Goal: Task Accomplishment & Management: Complete application form

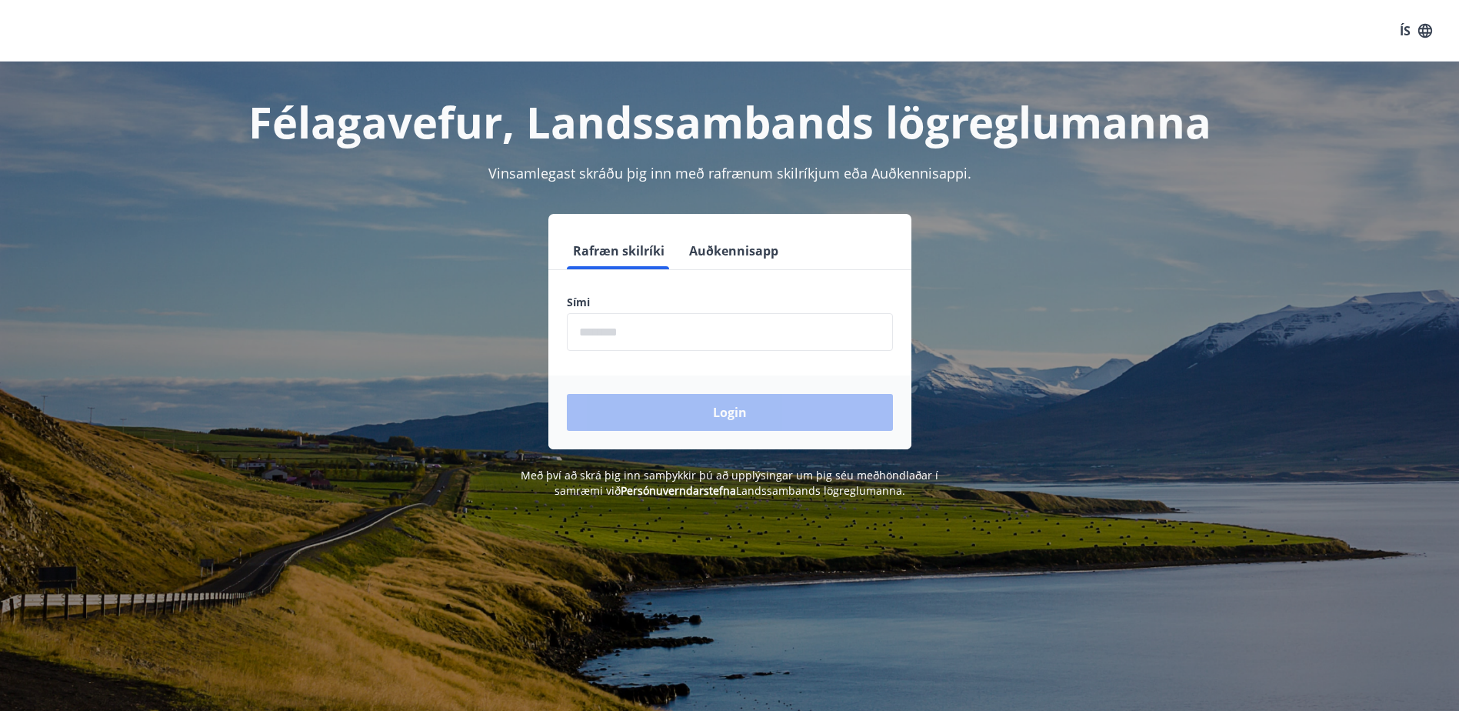
click at [618, 337] on input "phone" at bounding box center [730, 332] width 326 height 38
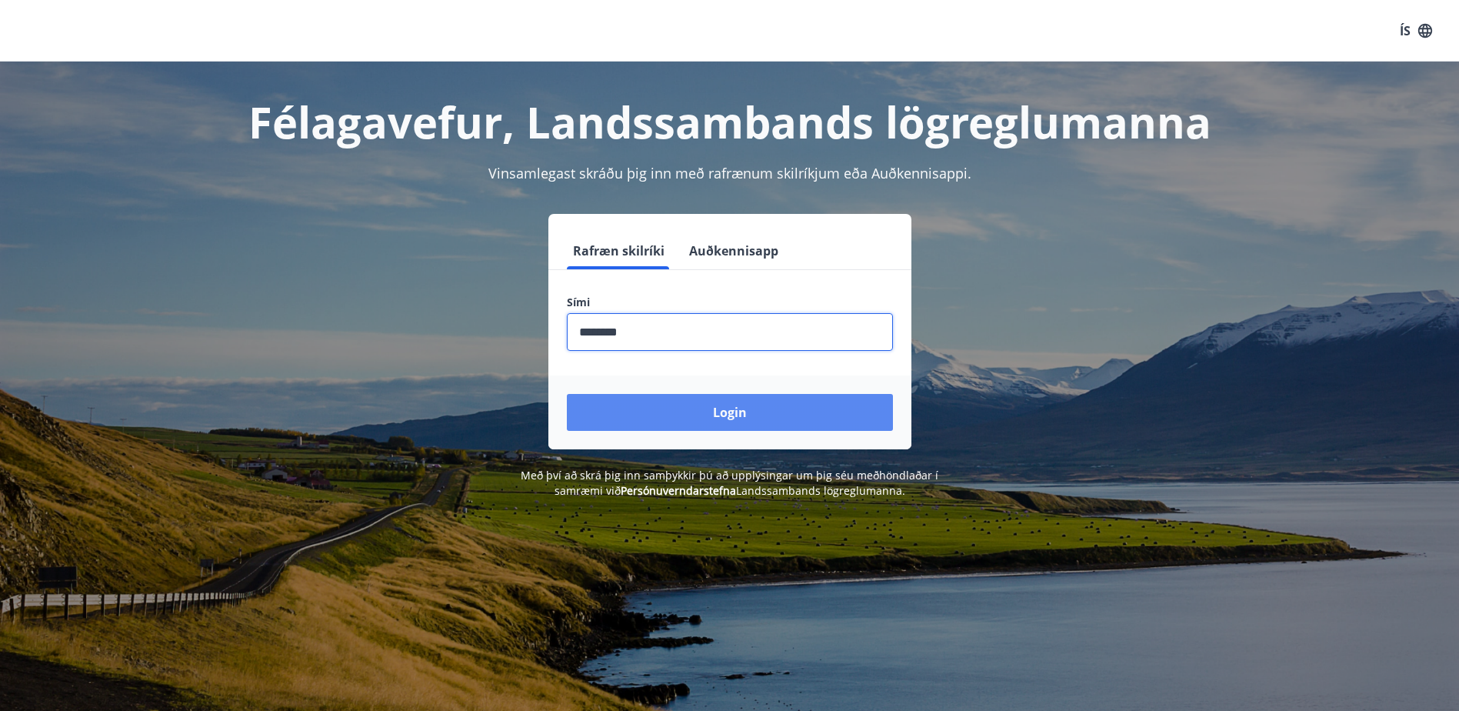
type input "********"
click at [713, 411] on button "Login" at bounding box center [730, 412] width 326 height 37
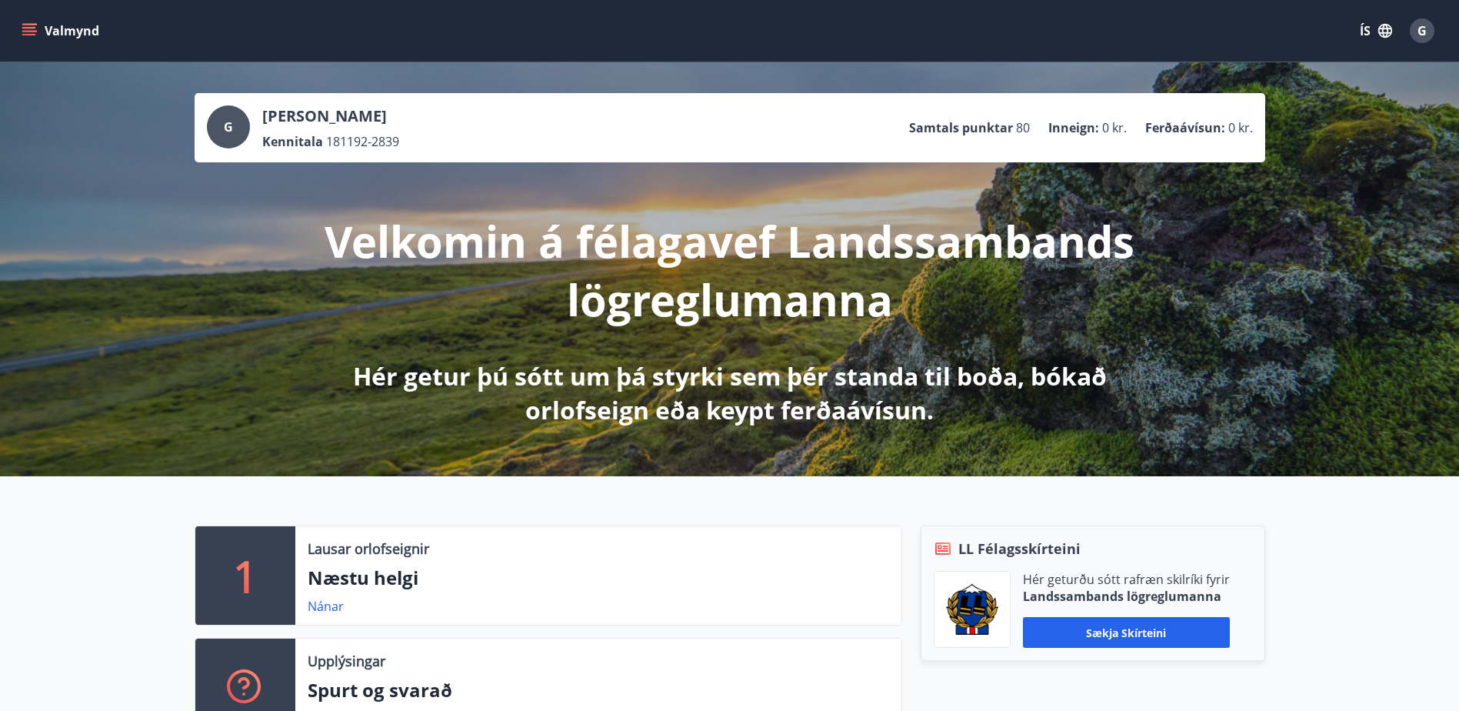
click at [60, 33] on button "Valmynd" at bounding box center [61, 31] width 87 height 28
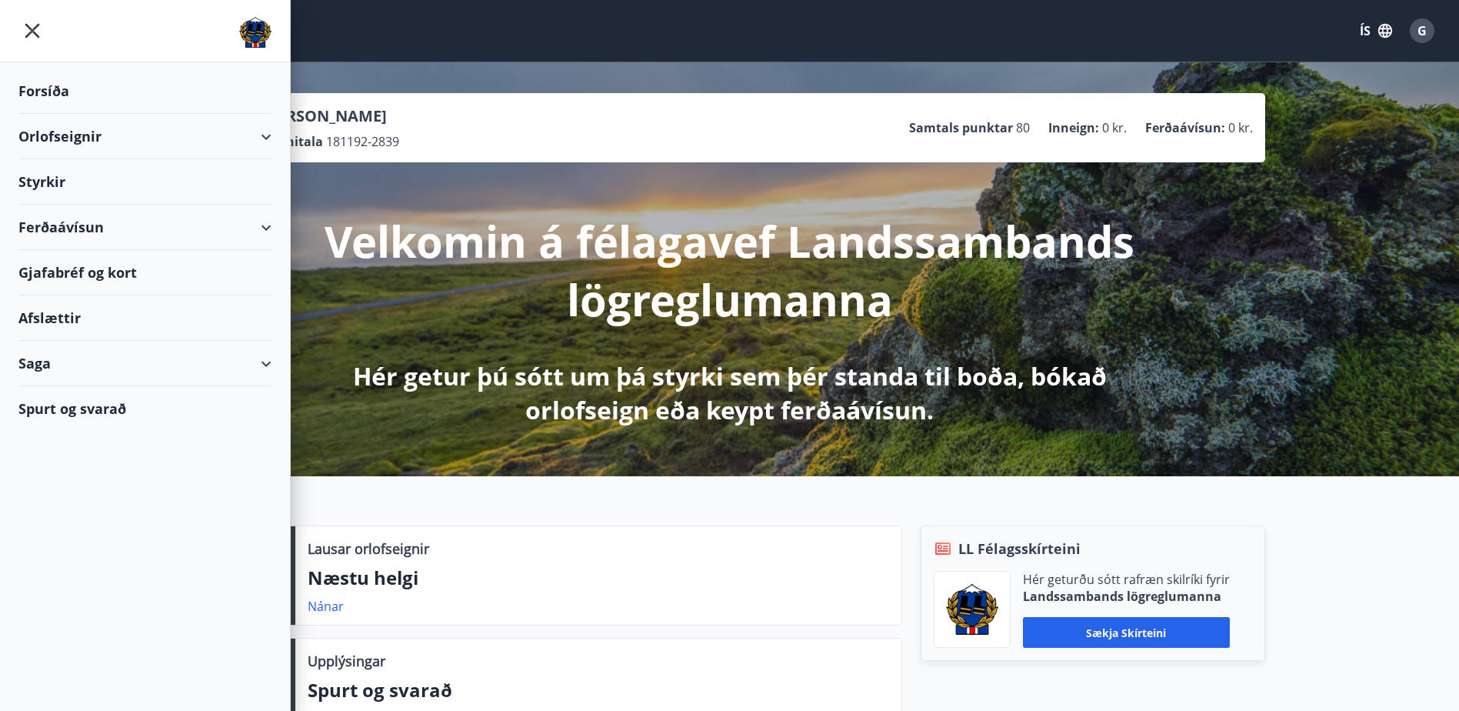
click at [65, 188] on div "Styrkir" at bounding box center [144, 181] width 253 height 45
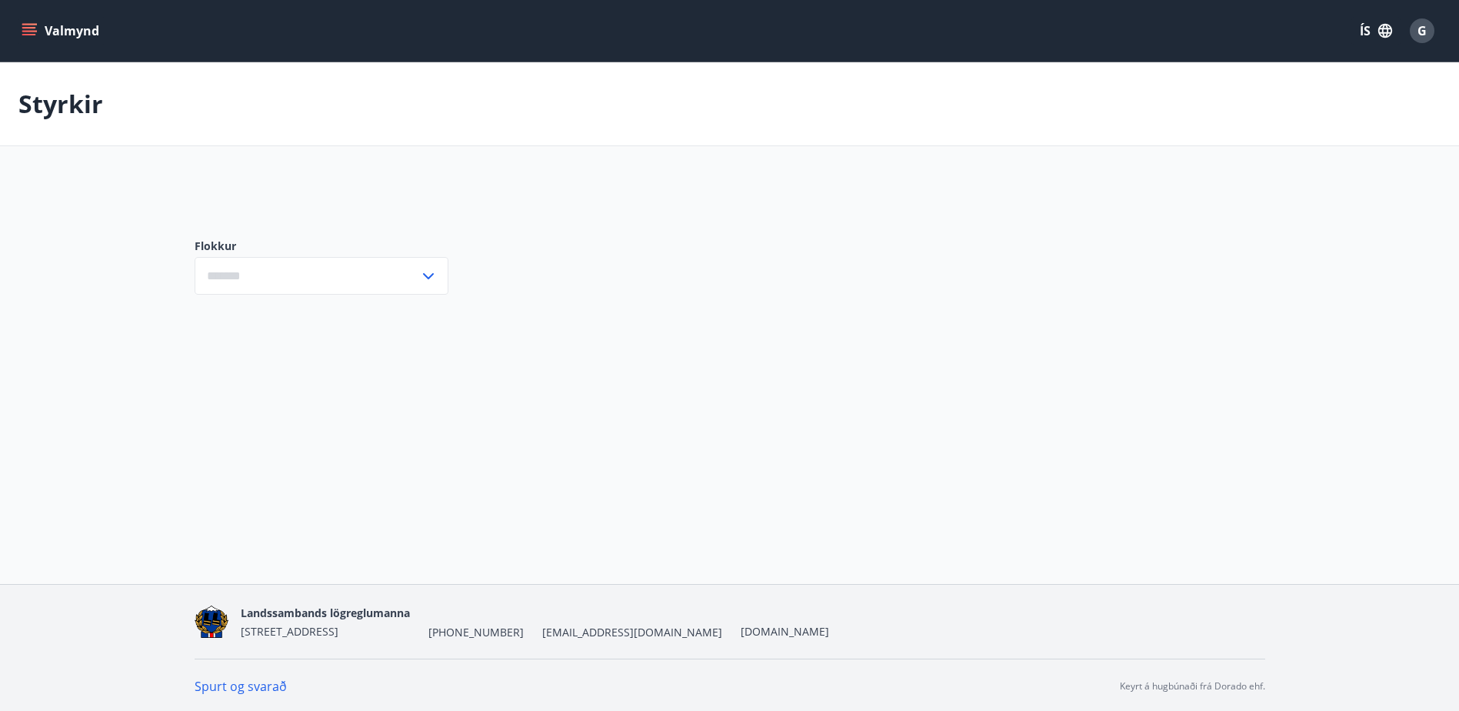
type input "***"
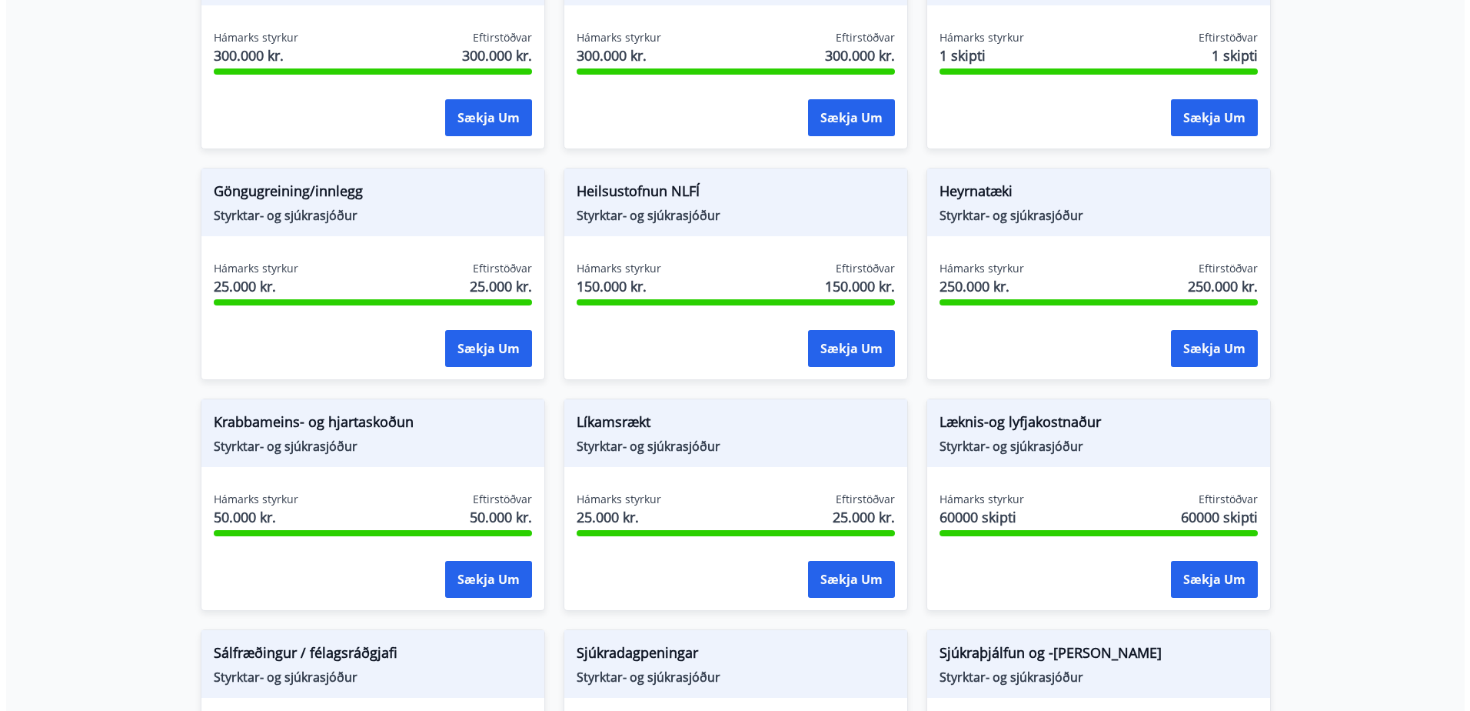
scroll to position [615, 0]
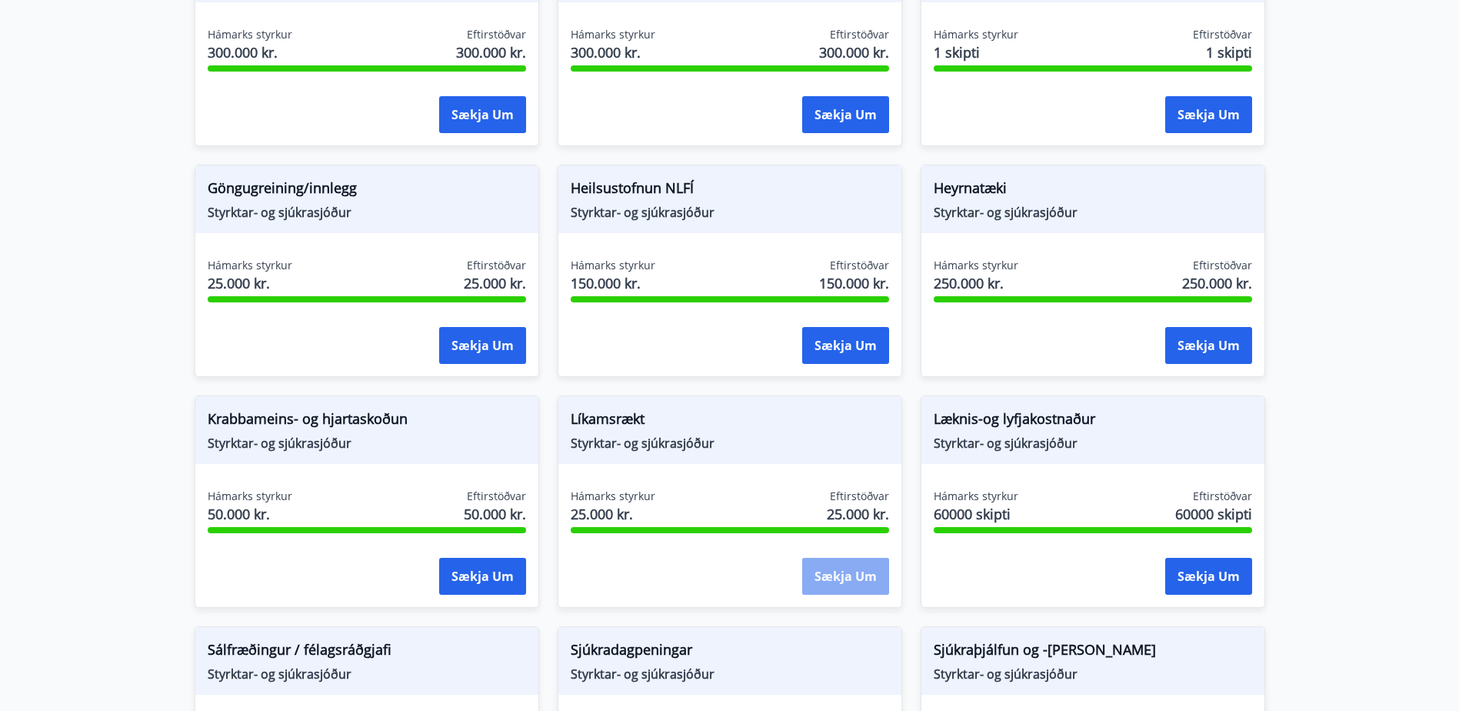
click at [864, 569] on button "Sækja um" at bounding box center [845, 576] width 87 height 37
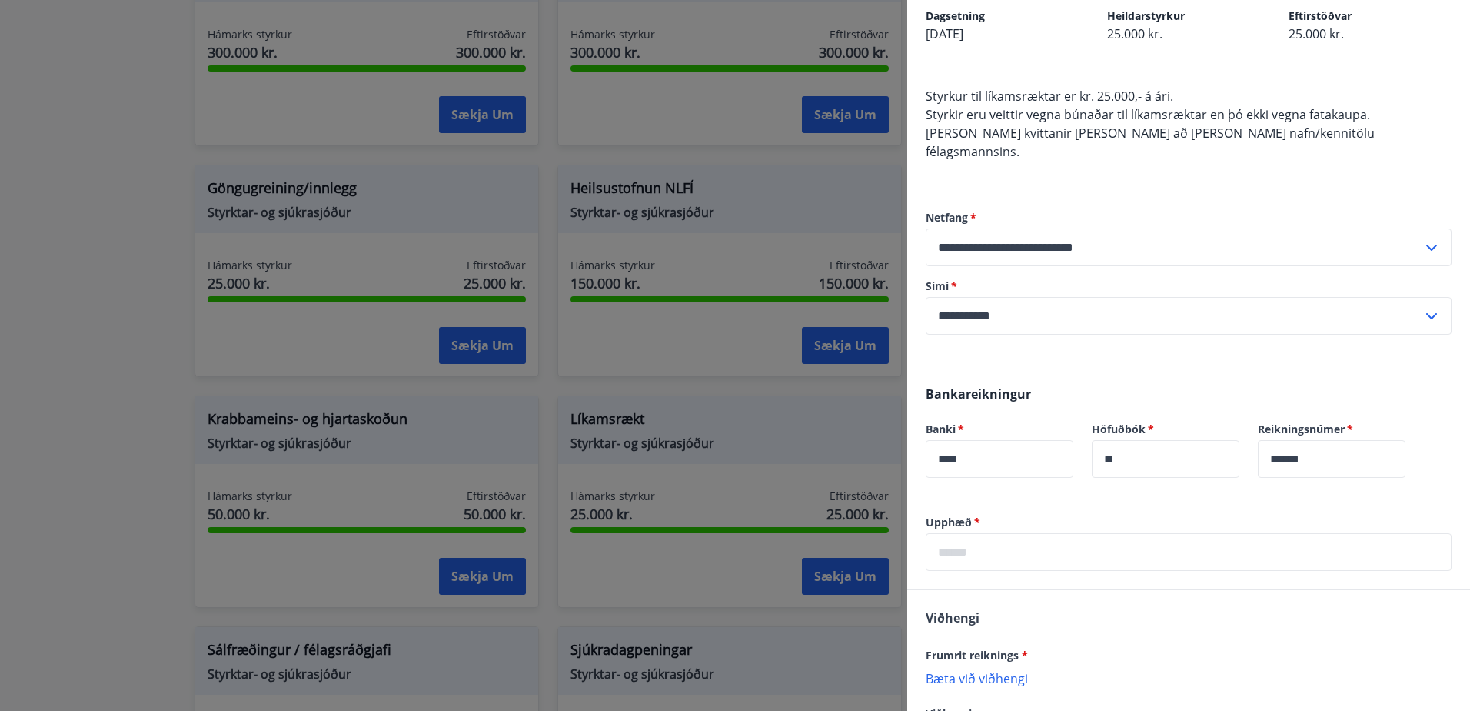
scroll to position [154, 0]
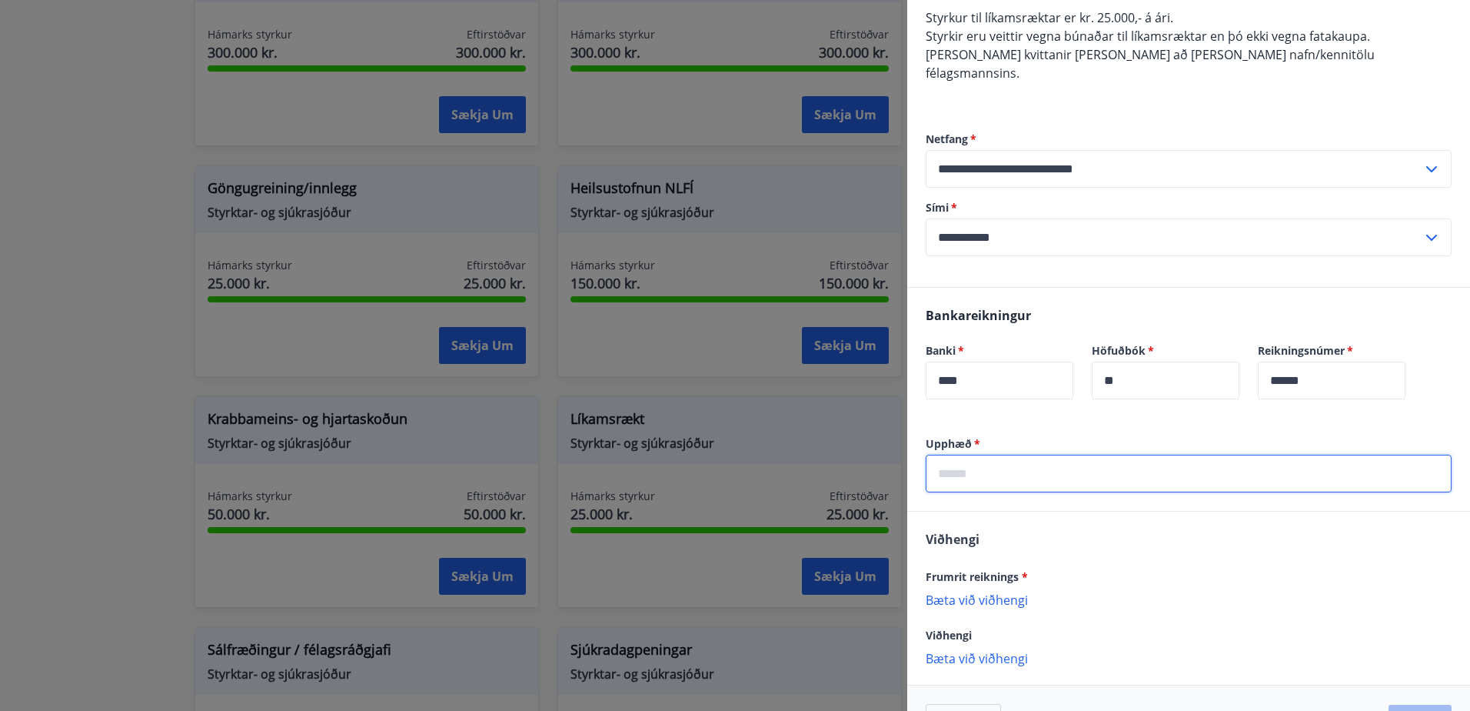
click at [1027, 455] on input "text" at bounding box center [1189, 474] width 526 height 38
type input "*****"
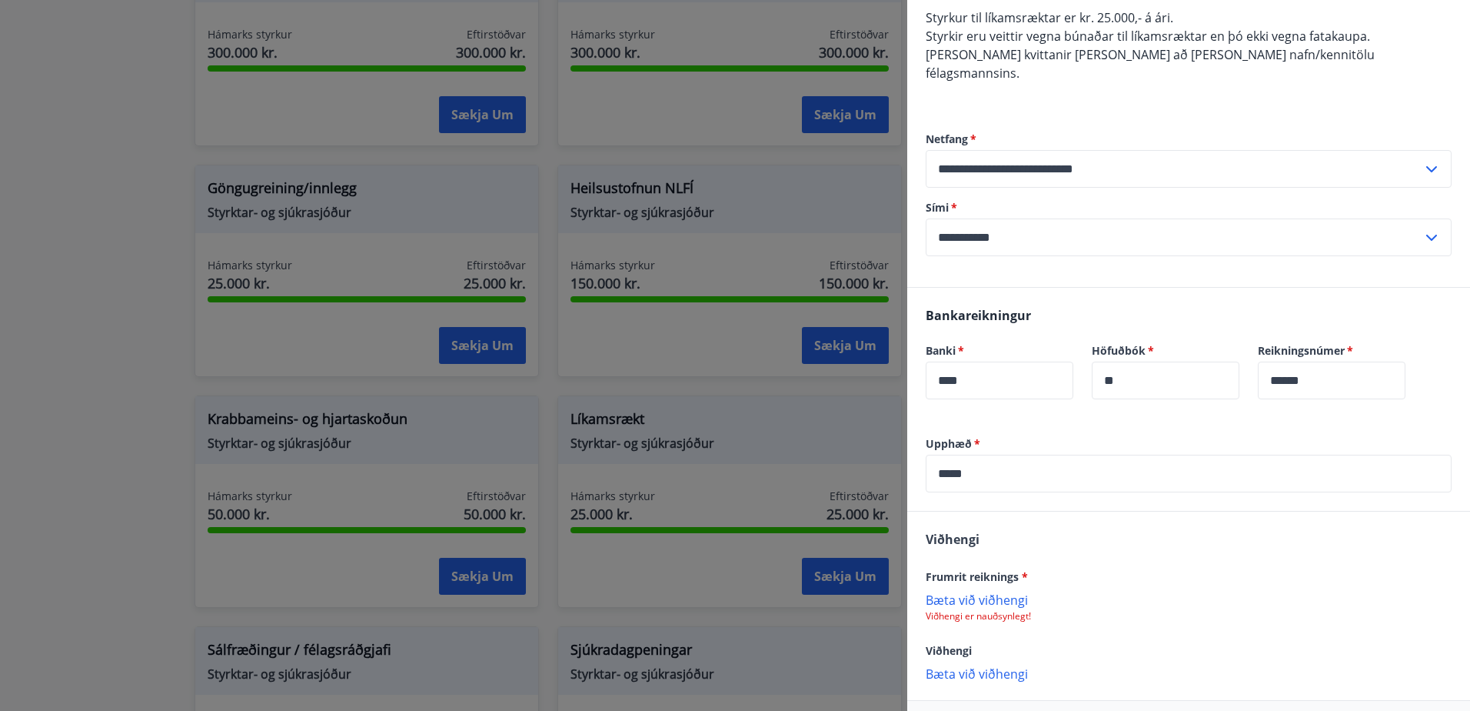
click at [1084, 618] on div "Viðhengi Frumrit reiknings * Bæta við viðhengi Viðhengi er nauðsynlegt! Viðheng…" at bounding box center [1189, 605] width 563 height 188
click at [991, 591] on p "Bæta við viðhengi" at bounding box center [1189, 598] width 526 height 15
click at [1006, 667] on p "Bæta við viðhengi" at bounding box center [1189, 674] width 526 height 15
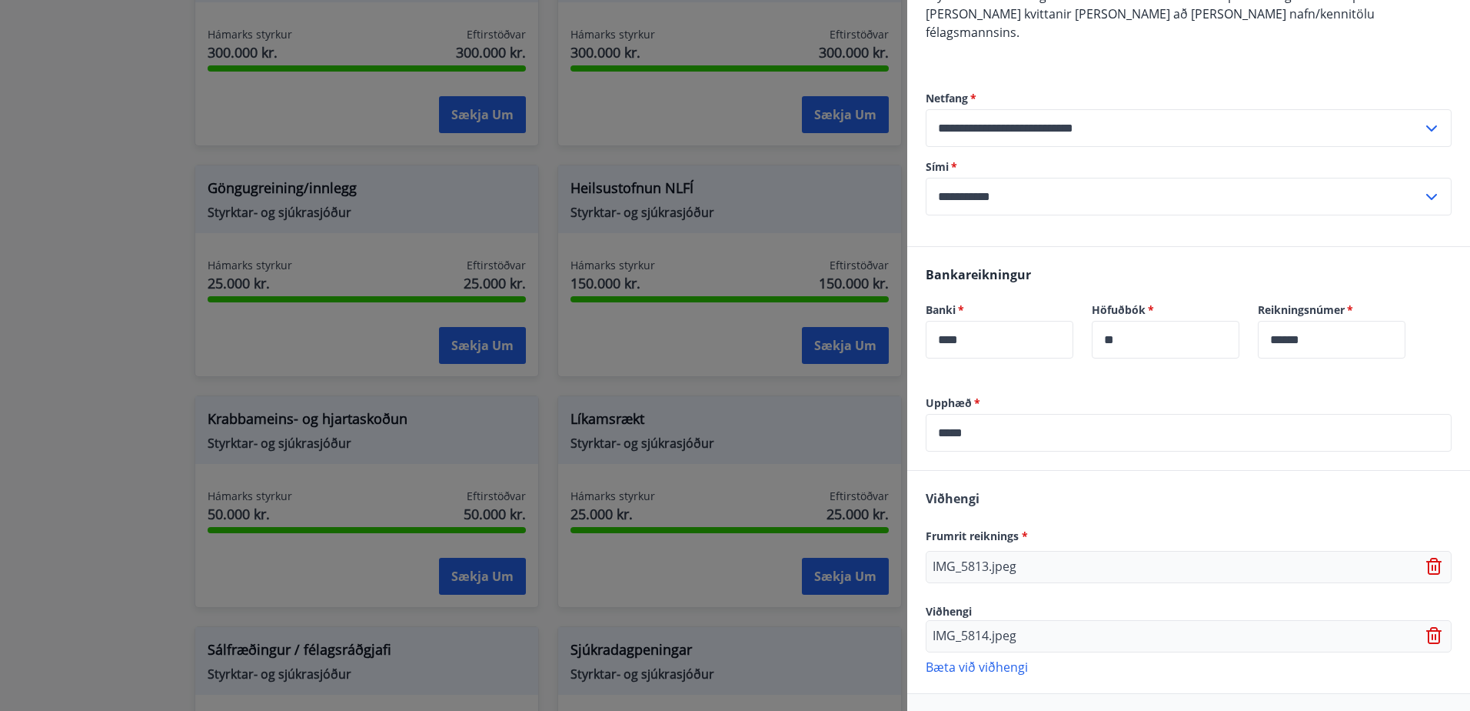
scroll to position [235, 0]
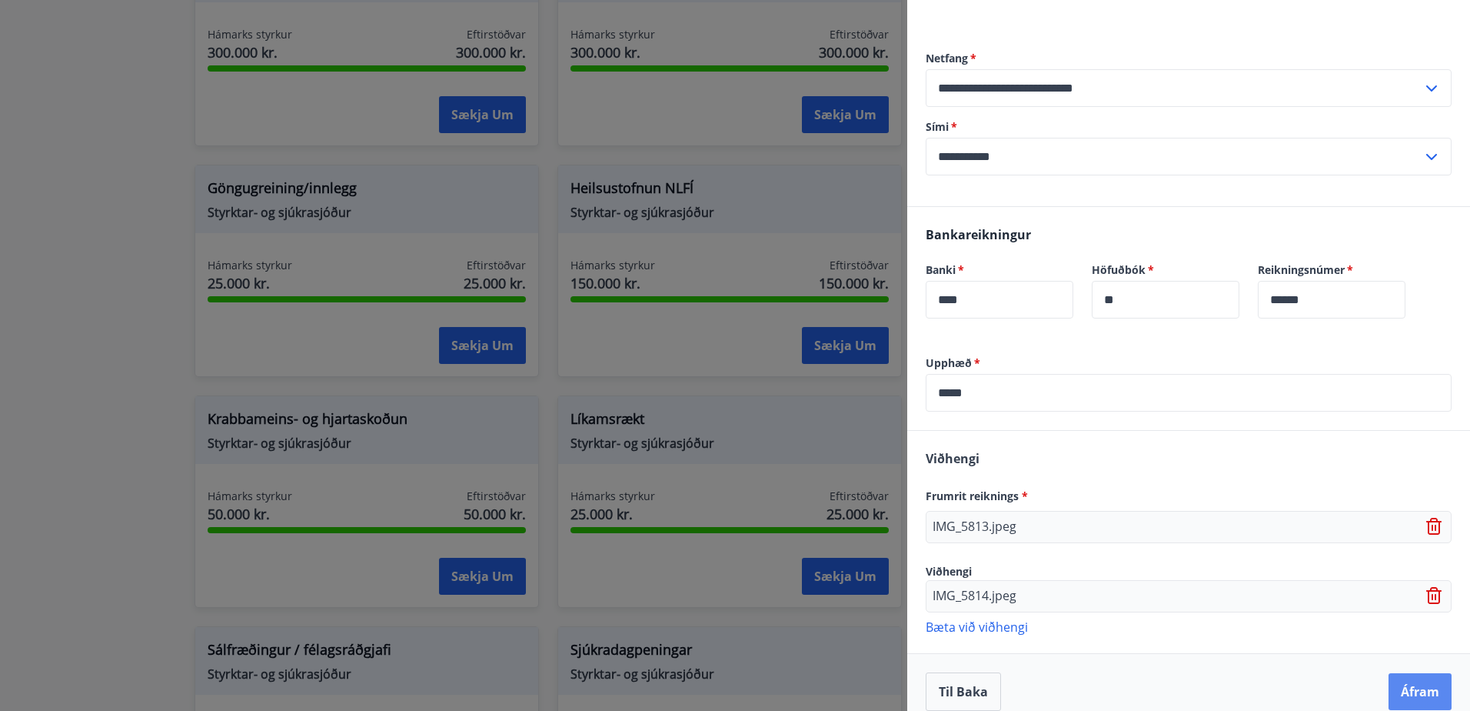
click at [1403, 680] on button "Áfram" at bounding box center [1420, 691] width 63 height 37
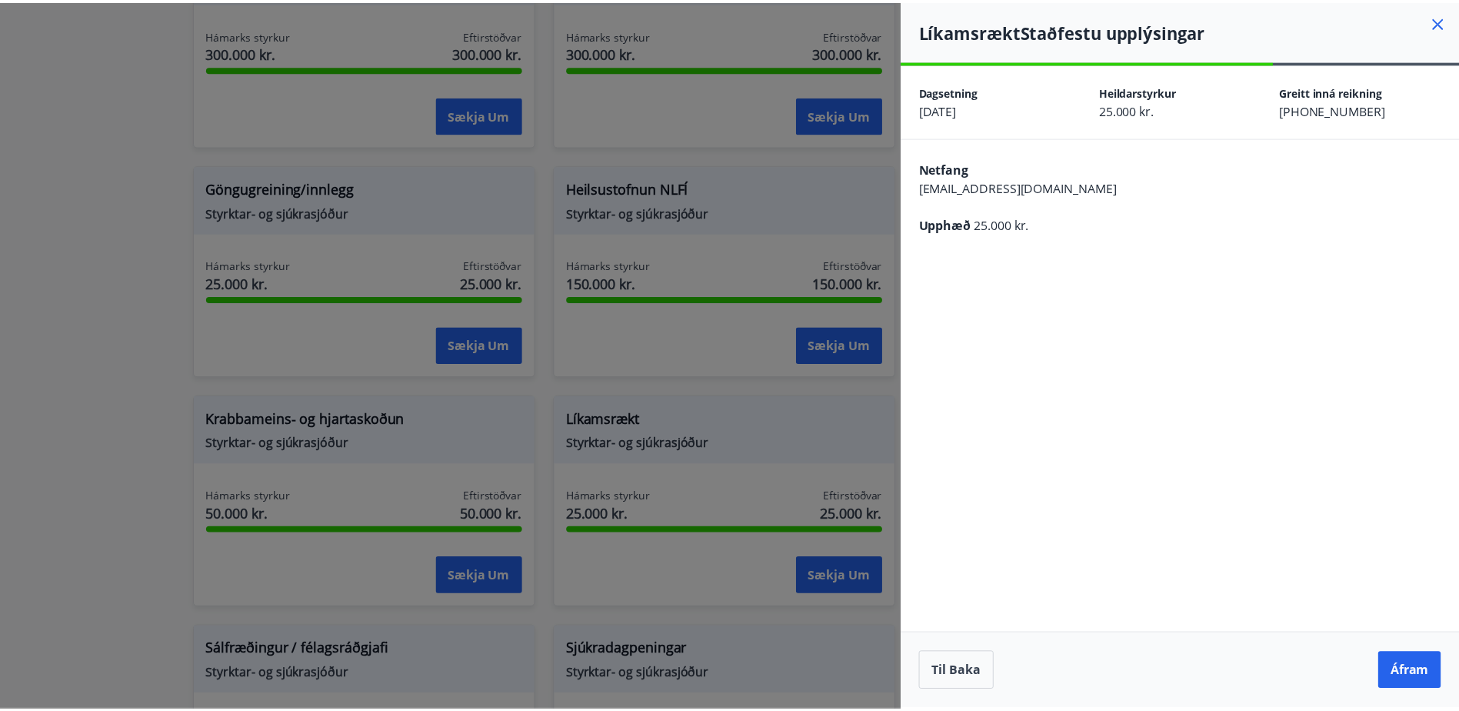
scroll to position [0, 0]
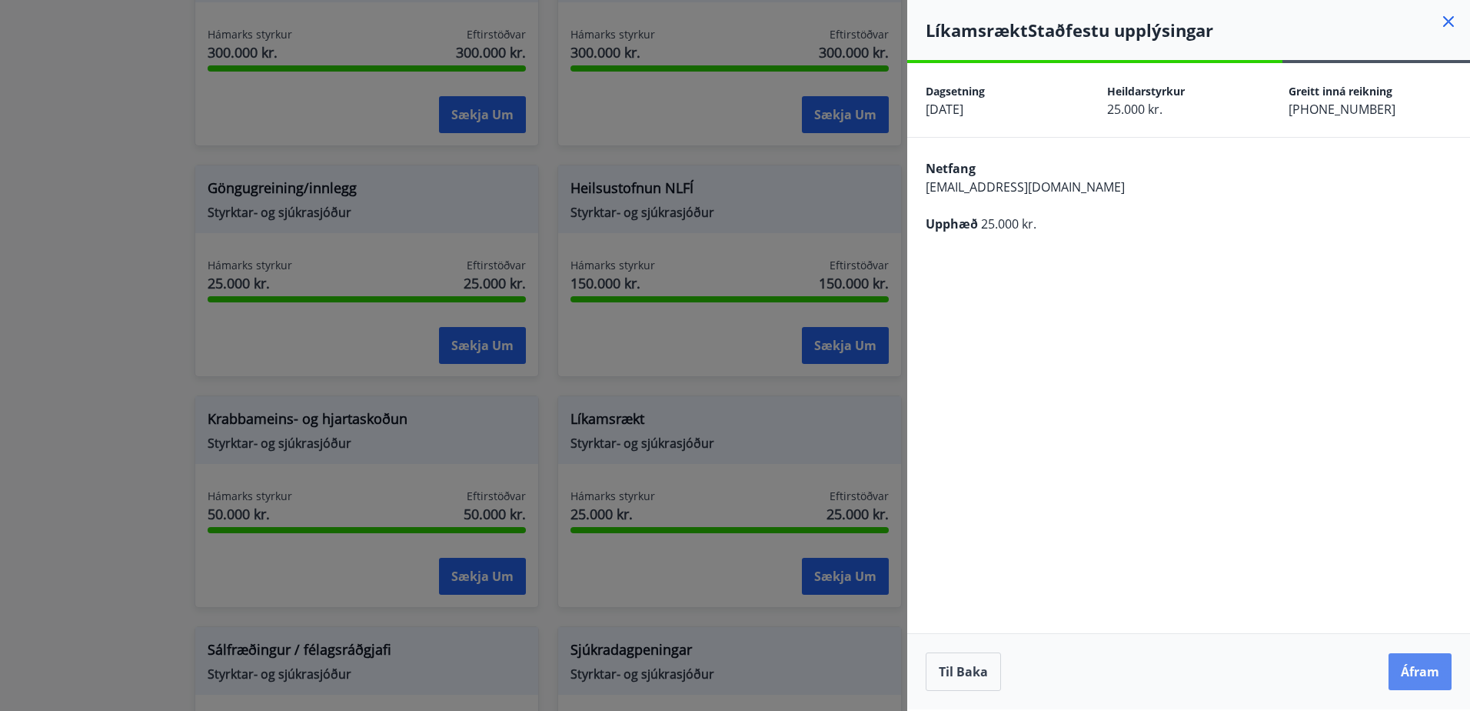
click at [1418, 677] on button "Áfram" at bounding box center [1420, 671] width 63 height 37
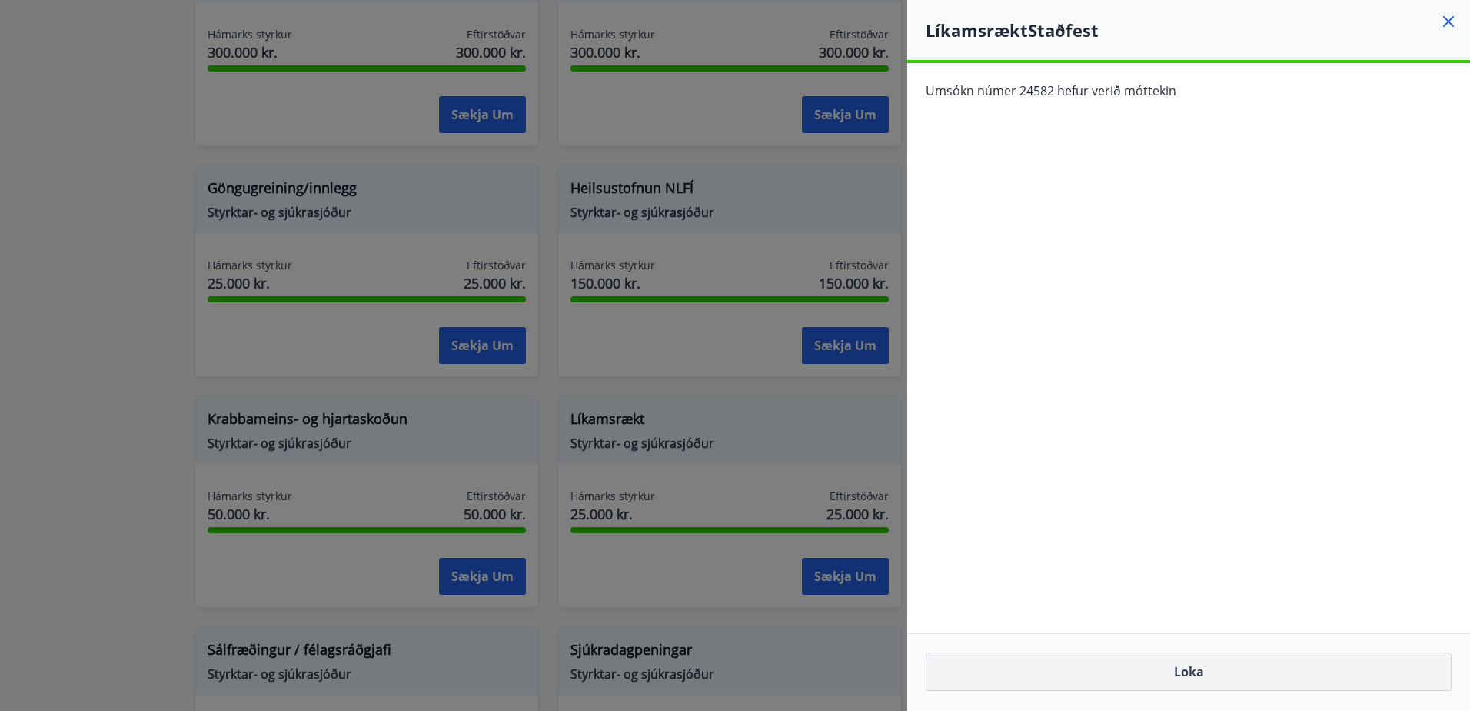
click at [1212, 671] on button "Loka" at bounding box center [1189, 671] width 526 height 38
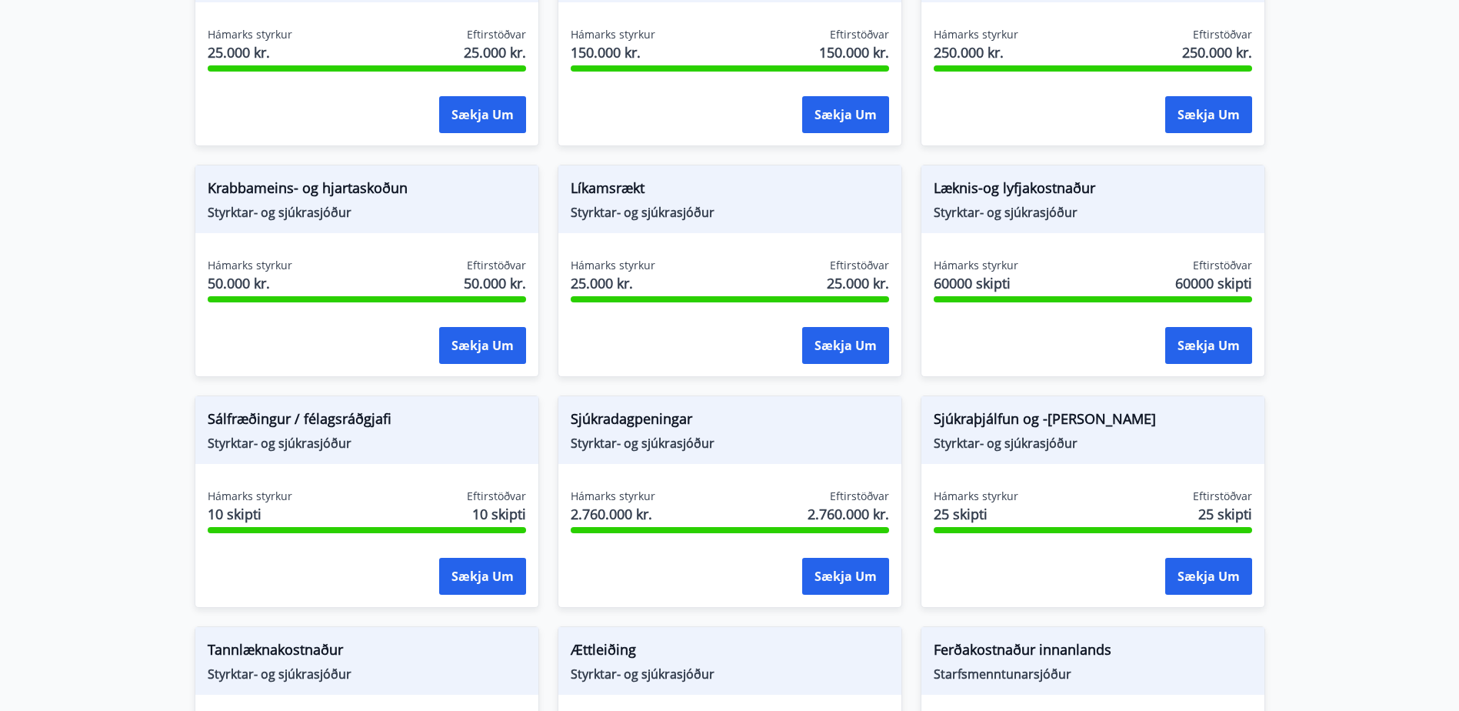
scroll to position [923, 0]
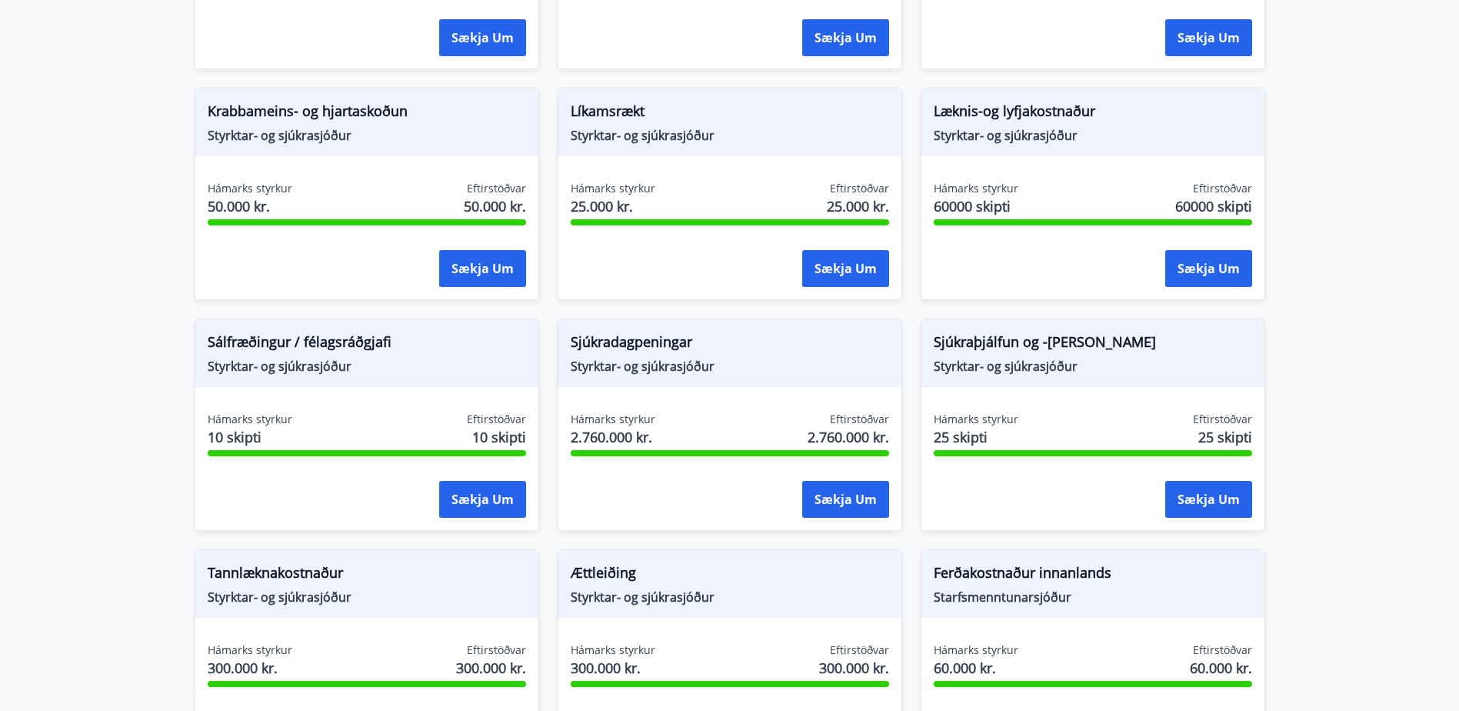
click at [341, 585] on span "Tannlæknakostnaður" at bounding box center [367, 575] width 318 height 26
click at [232, 666] on span "300.000 kr." at bounding box center [250, 668] width 85 height 20
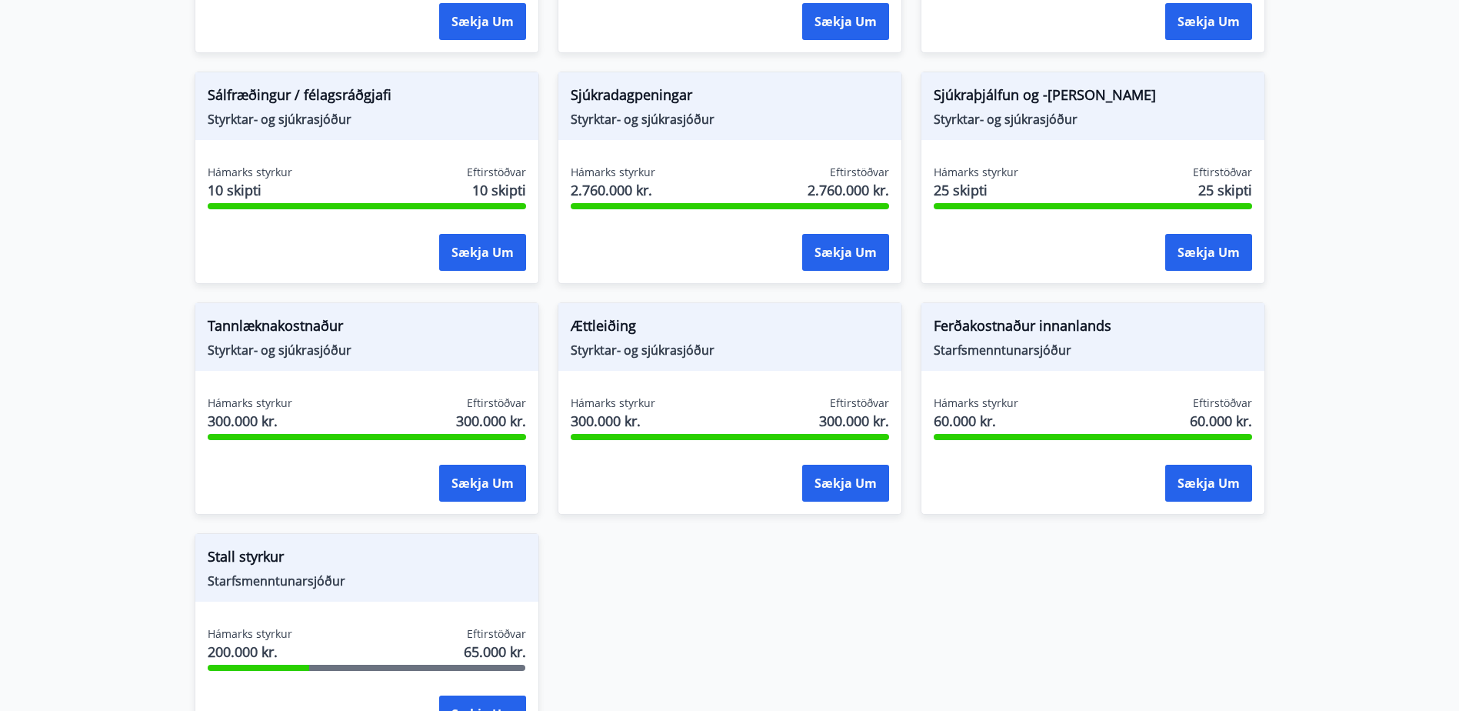
scroll to position [1231, 0]
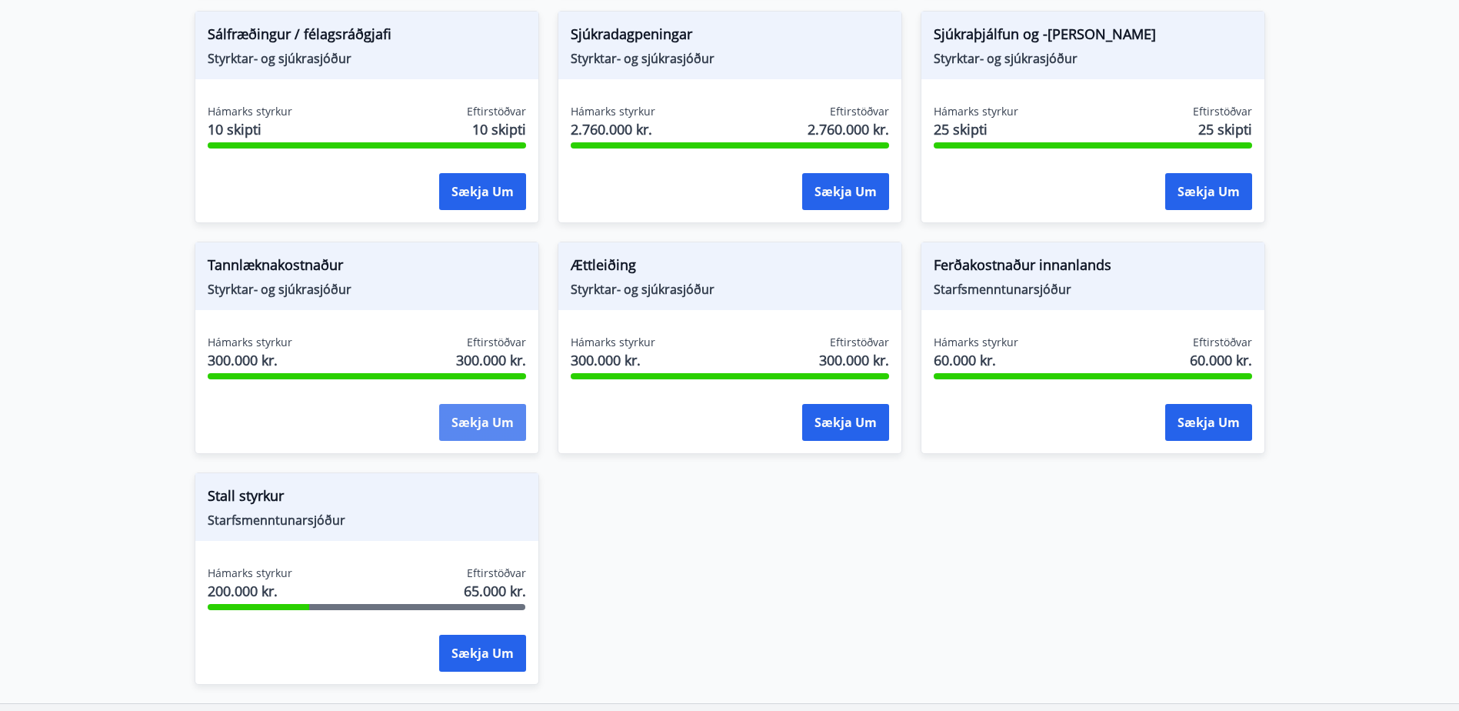
click at [470, 428] on button "Sækja um" at bounding box center [482, 422] width 87 height 37
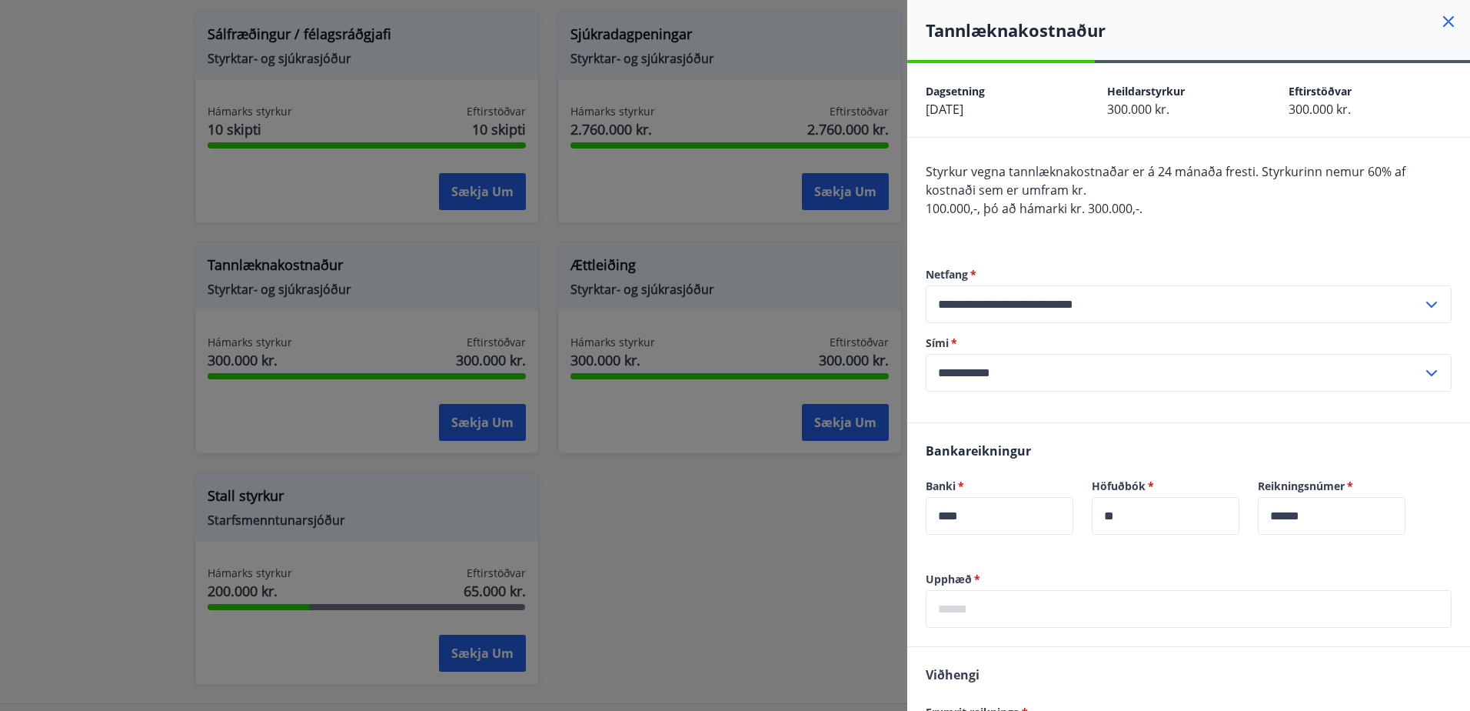
click at [161, 421] on div at bounding box center [735, 355] width 1470 height 711
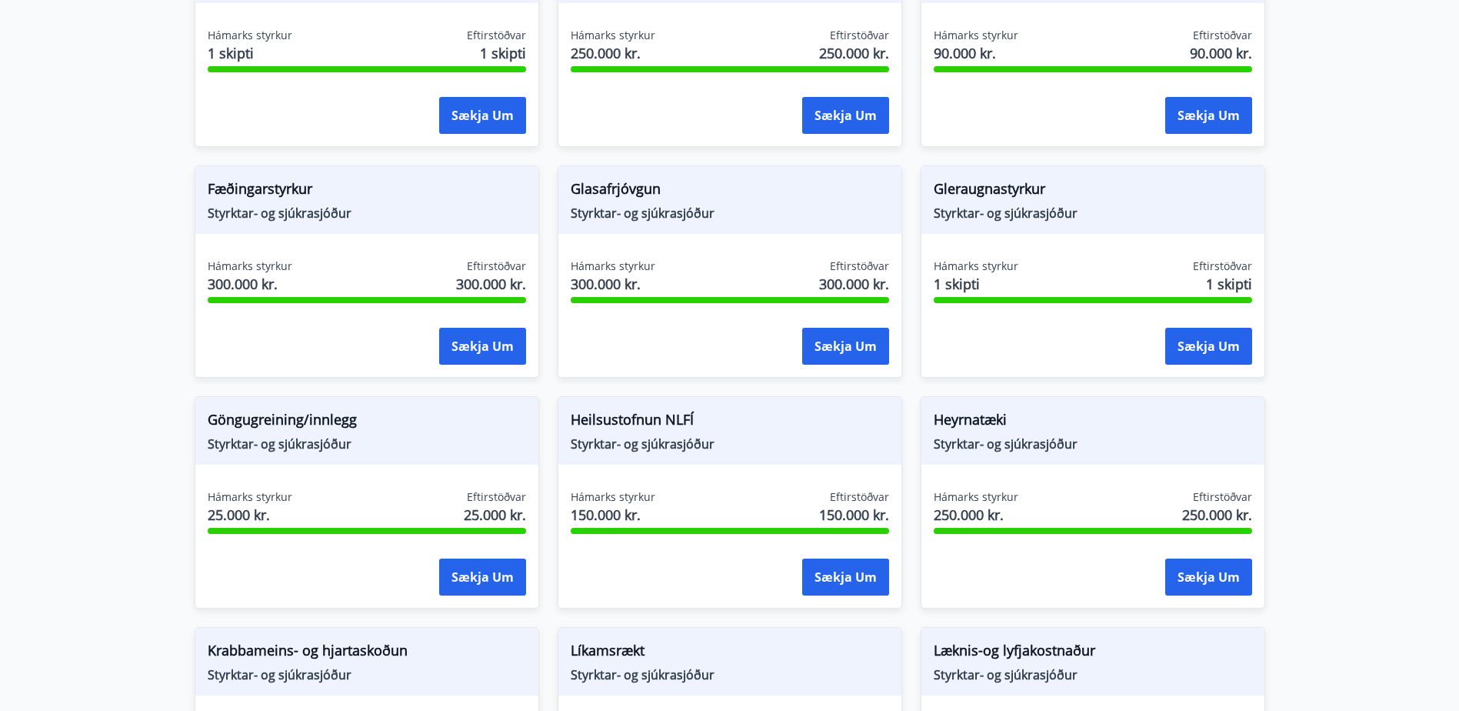
scroll to position [385, 0]
